Goal: Information Seeking & Learning: Learn about a topic

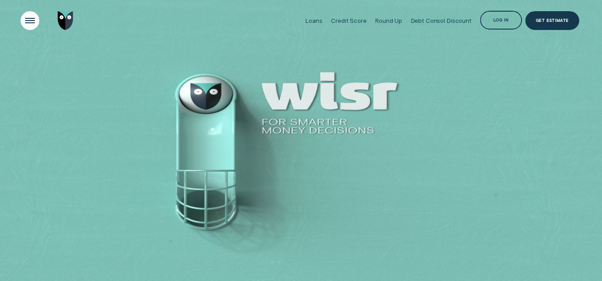
click at [26, 23] on div "Open Menu" at bounding box center [30, 21] width 26 height 26
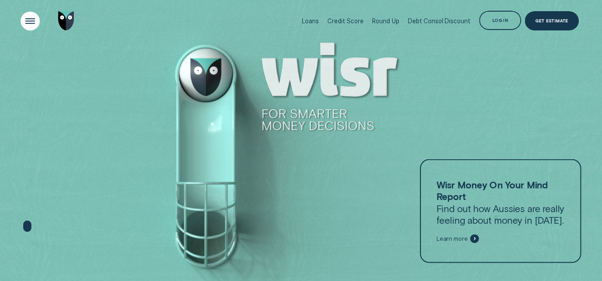
click at [33, 24] on div "Open Menu" at bounding box center [30, 21] width 27 height 27
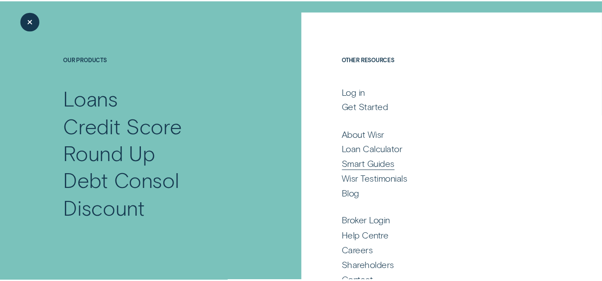
scroll to position [50, 0]
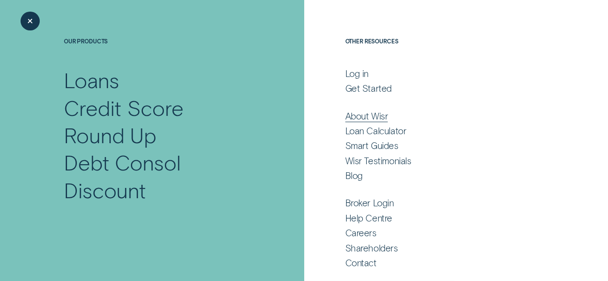
click at [361, 114] on div "About Wisr" at bounding box center [367, 116] width 43 height 12
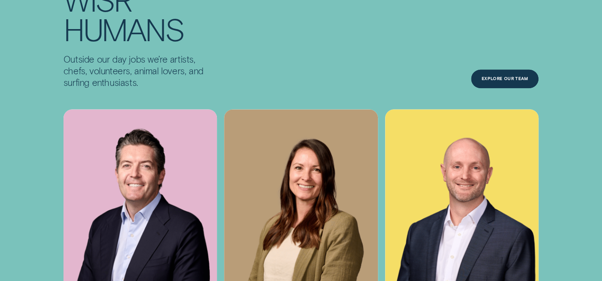
scroll to position [2596, 0]
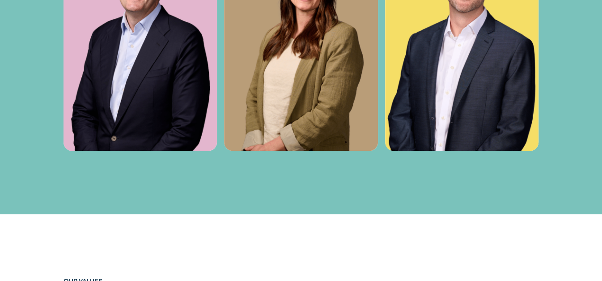
click at [137, 98] on img at bounding box center [140, 35] width 154 height 230
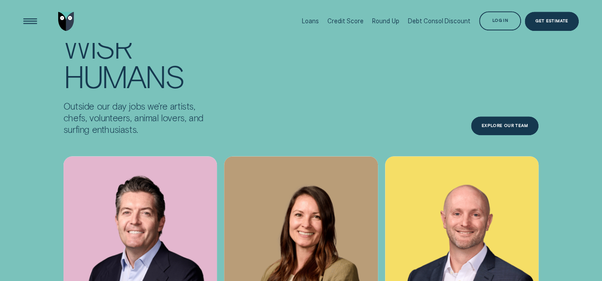
scroll to position [2360, 0]
click at [506, 132] on div "Explore Our Team" at bounding box center [504, 125] width 67 height 19
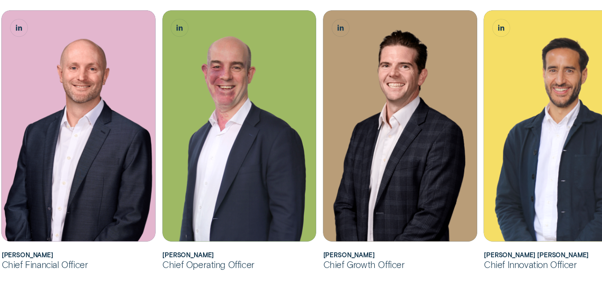
scroll to position [330, 0]
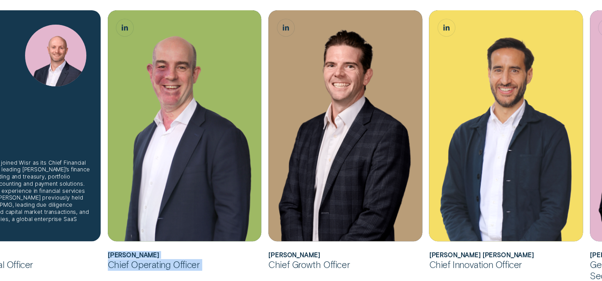
drag, startPoint x: 80, startPoint y: 162, endPoint x: 121, endPoint y: 164, distance: 41.6
click at [101, 159] on div "[PERSON_NAME] joined Wisr as its Chief Financial Officer in [DATE], leading [PE…" at bounding box center [24, 125] width 154 height 230
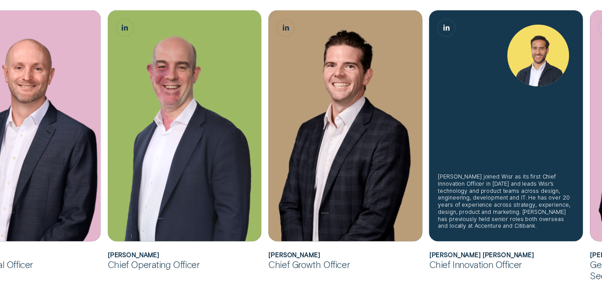
click at [562, 170] on div "[PERSON_NAME] joined Wisr as its first Chief Innovation Officer in [DATE] and l…" at bounding box center [506, 125] width 154 height 230
drag, startPoint x: 498, startPoint y: 174, endPoint x: 401, endPoint y: 153, distance: 99.2
click at [429, 174] on div "[PERSON_NAME] joined Wisr as its first Chief Innovation Officer in [DATE] and l…" at bounding box center [506, 125] width 154 height 230
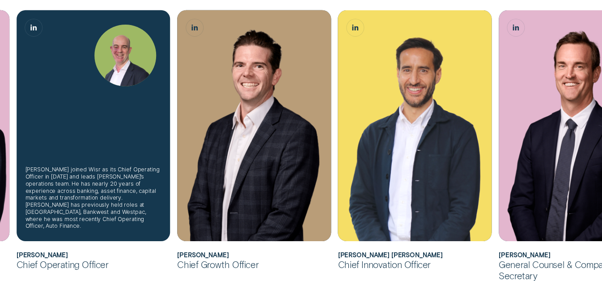
scroll to position [377, 0]
click at [112, 154] on div "[PERSON_NAME] joined Wisr as its Chief Operating Officer in [DATE] and leads [P…" at bounding box center [94, 125] width 154 height 230
drag, startPoint x: 93, startPoint y: 88, endPoint x: 57, endPoint y: 72, distance: 39.6
click at [93, 88] on div "[PERSON_NAME] joined Wisr as its Chief Operating Officer in [DATE] and leads [P…" at bounding box center [94, 125] width 154 height 230
click at [79, 66] on div "[PERSON_NAME] joined Wisr as its Chief Operating Officer in [DATE] and leads [P…" at bounding box center [94, 125] width 154 height 230
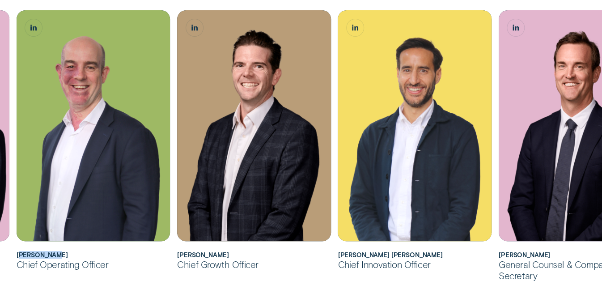
drag, startPoint x: 75, startPoint y: 250, endPoint x: 112, endPoint y: 268, distance: 40.6
click at [22, 254] on div "[PERSON_NAME] joined Wisr as its Chief Operating Officer in [DATE] and leads [P…" at bounding box center [94, 140] width 154 height 260
drag, startPoint x: 108, startPoint y: 267, endPoint x: 17, endPoint y: 254, distance: 92.1
click at [17, 254] on div "[PERSON_NAME] joined Wisr as its Chief Operating Officer in [DATE] and leads [P…" at bounding box center [94, 140] width 154 height 260
copy div "[PERSON_NAME] Chief Operating Officer"
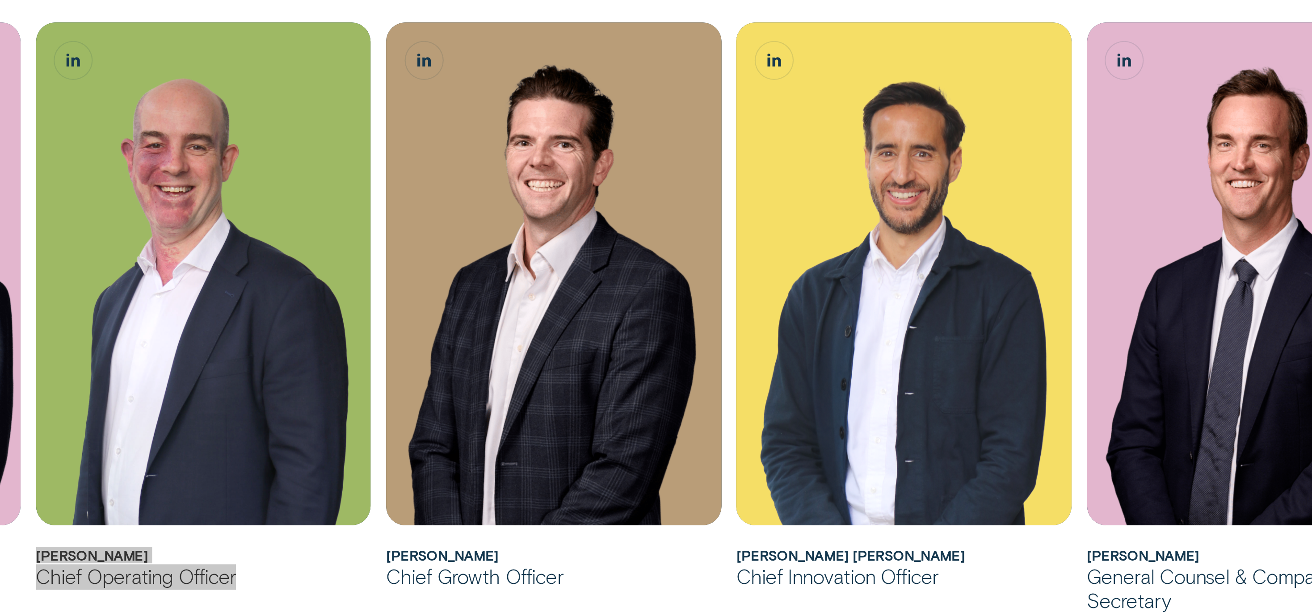
scroll to position [379, 0]
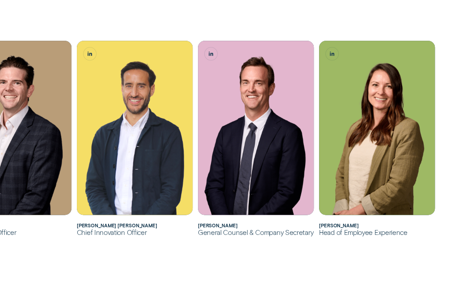
click at [338, 236] on div "Head of Employee Experience" at bounding box center [377, 232] width 116 height 8
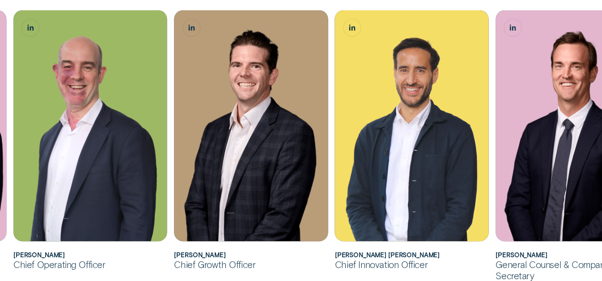
click at [13, 177] on li "[PERSON_NAME] joined Wisr as its Chief Operating Officer in [DATE] and leads [P…" at bounding box center [90, 140] width 160 height 260
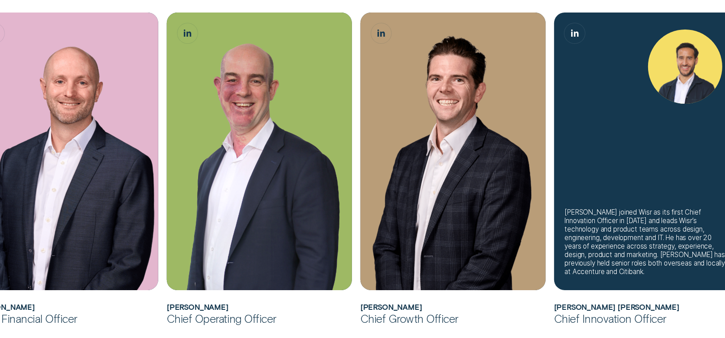
click at [601, 244] on div "[PERSON_NAME] joined Wisr as its first Chief Innovation Officer in [DATE] and l…" at bounding box center [646, 242] width 164 height 68
click at [601, 280] on div "[PERSON_NAME] joined Wisr as its first Chief Innovation Officer in [DATE] and l…" at bounding box center [645, 152] width 185 height 278
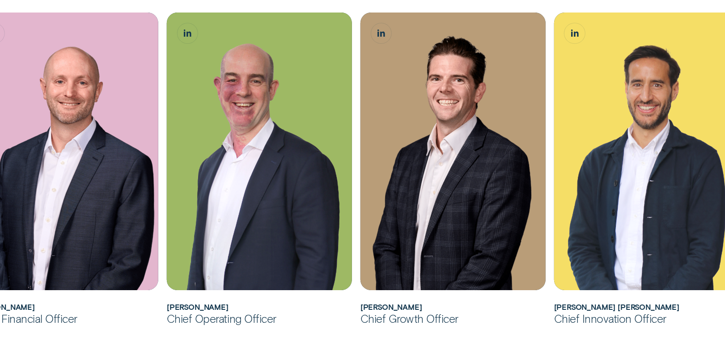
drag, startPoint x: 645, startPoint y: 315, endPoint x: 640, endPoint y: 316, distance: 4.9
click at [601, 280] on div "Chief Innovation Officer" at bounding box center [645, 319] width 185 height 14
drag, startPoint x: 635, startPoint y: 316, endPoint x: 616, endPoint y: 320, distance: 19.5
click at [601, 280] on div "Chief Innovation Officer" at bounding box center [645, 319] width 185 height 14
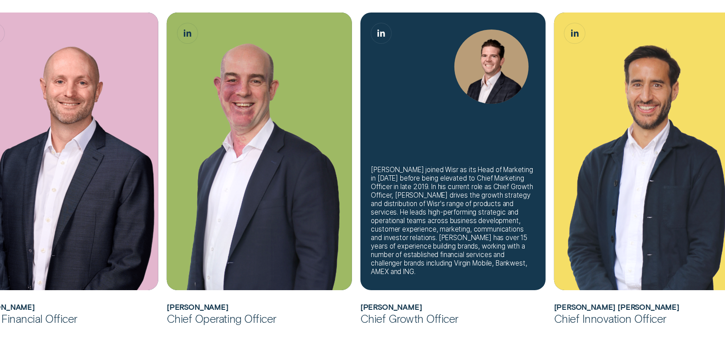
click at [367, 175] on div "[PERSON_NAME] joined Wisr as its Head of Marketing in [DATE] before being eleva…" at bounding box center [452, 152] width 185 height 278
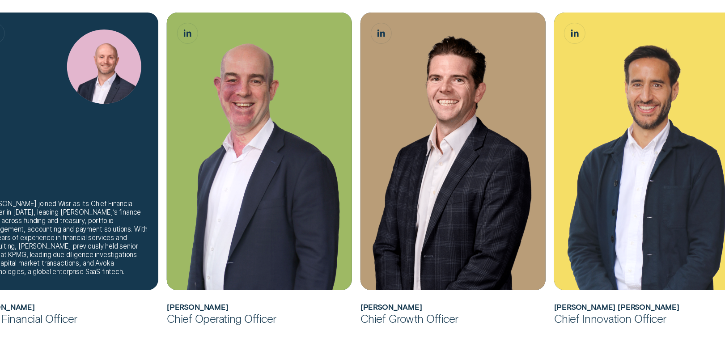
click at [109, 205] on div "[PERSON_NAME] joined Wisr as its Chief Financial Officer in [DATE], leading [PE…" at bounding box center [66, 238] width 164 height 76
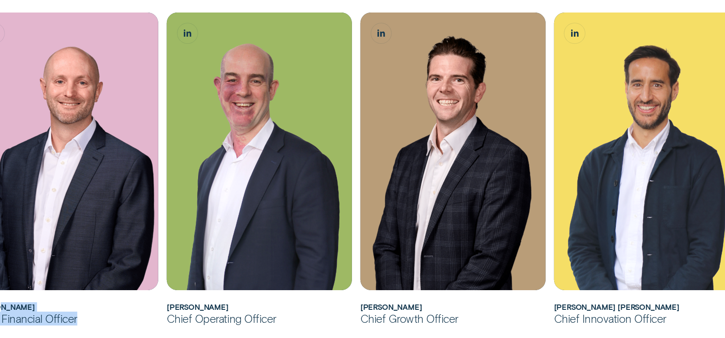
drag, startPoint x: 82, startPoint y: 314, endPoint x: -8, endPoint y: 306, distance: 89.7
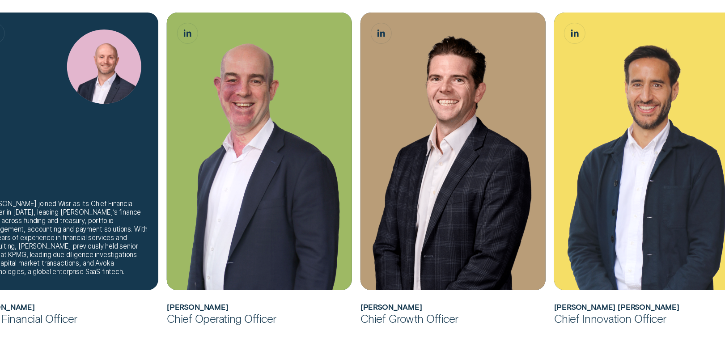
click at [54, 214] on div "[PERSON_NAME] joined Wisr as its Chief Financial Officer in [DATE], leading [PE…" at bounding box center [66, 238] width 164 height 76
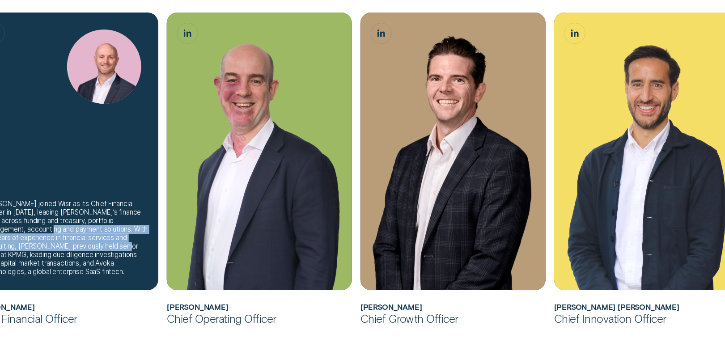
drag, startPoint x: 59, startPoint y: 232, endPoint x: 128, endPoint y: 242, distance: 69.1
click at [128, 243] on div "[PERSON_NAME] joined Wisr as its Chief Financial Officer in [DATE], leading [PE…" at bounding box center [66, 238] width 164 height 76
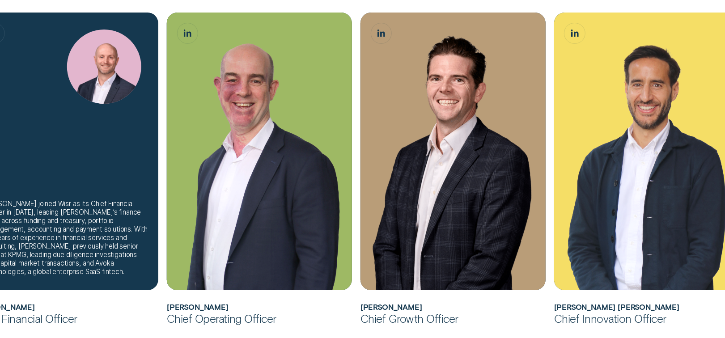
drag, startPoint x: 84, startPoint y: 187, endPoint x: 733, endPoint y: 183, distance: 649.0
click at [84, 186] on div "[PERSON_NAME] joined Wisr as its Chief Financial Officer in [DATE], leading [PE…" at bounding box center [65, 152] width 185 height 278
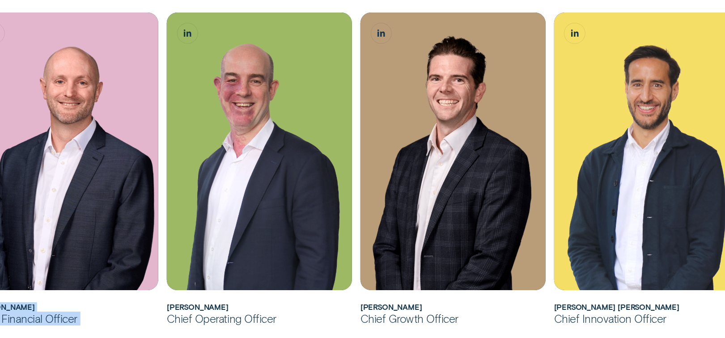
click at [601, 184] on img "Álvaro Carpio Colón, Chief Innovation Officer" at bounding box center [645, 152] width 185 height 278
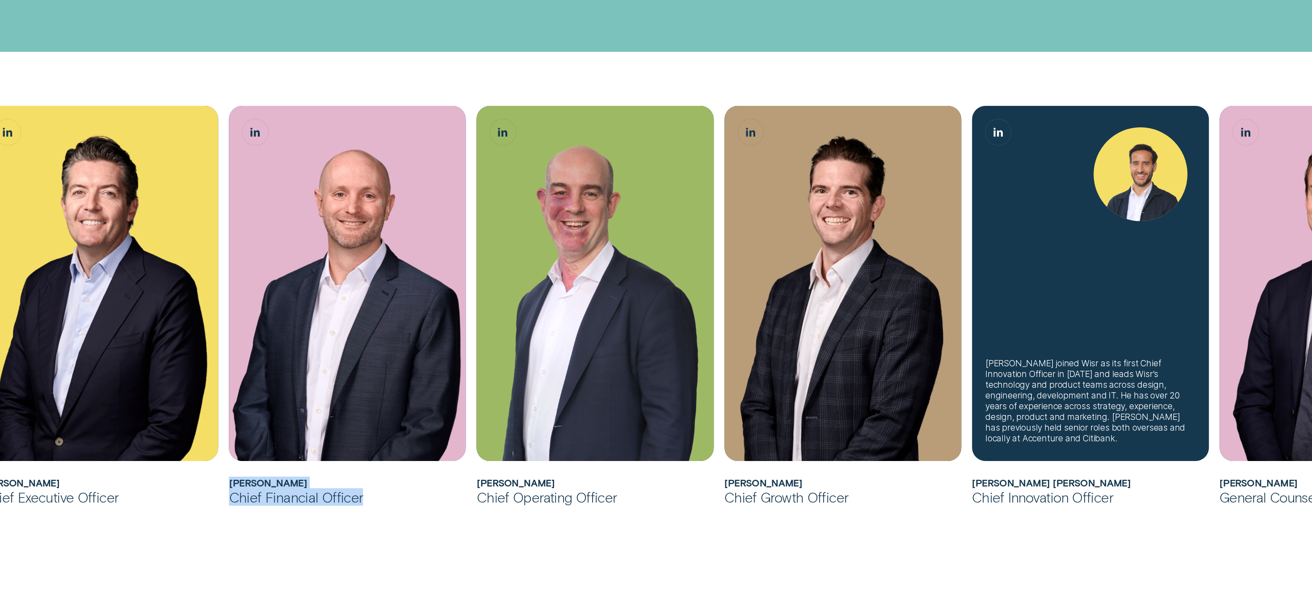
drag, startPoint x: 378, startPoint y: 500, endPoint x: 228, endPoint y: 482, distance: 150.8
click at [228, 280] on li "[PERSON_NAME] joined Wisr as its Chief Financial Officer in [DATE], leading [PE…" at bounding box center [348, 306] width 248 height 400
copy div "[PERSON_NAME] Chief Financial Officer"
drag, startPoint x: 130, startPoint y: 500, endPoint x: -46, endPoint y: 484, distance: 176.0
copy div "[PERSON_NAME] [PERSON_NAME] Chief Executive Officer"
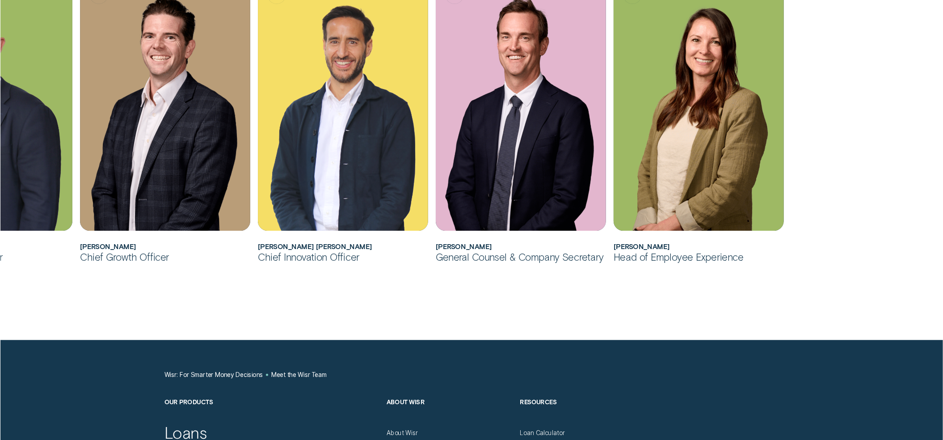
scroll to position [975, 0]
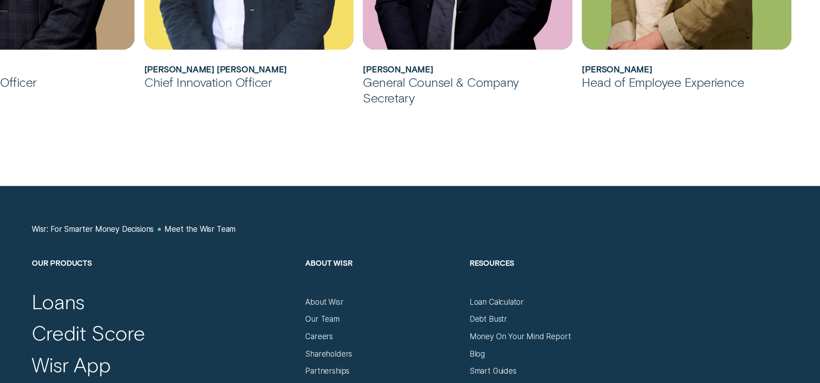
scroll to position [964, 0]
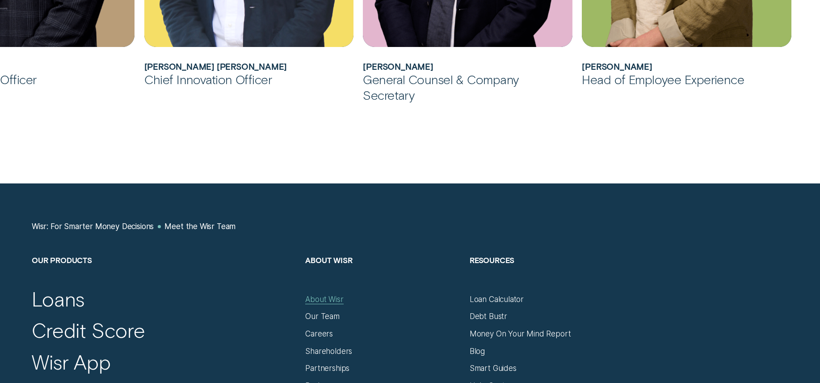
click at [320, 280] on div "About Wisr" at bounding box center [324, 298] width 38 height 9
